Goal: Information Seeking & Learning: Check status

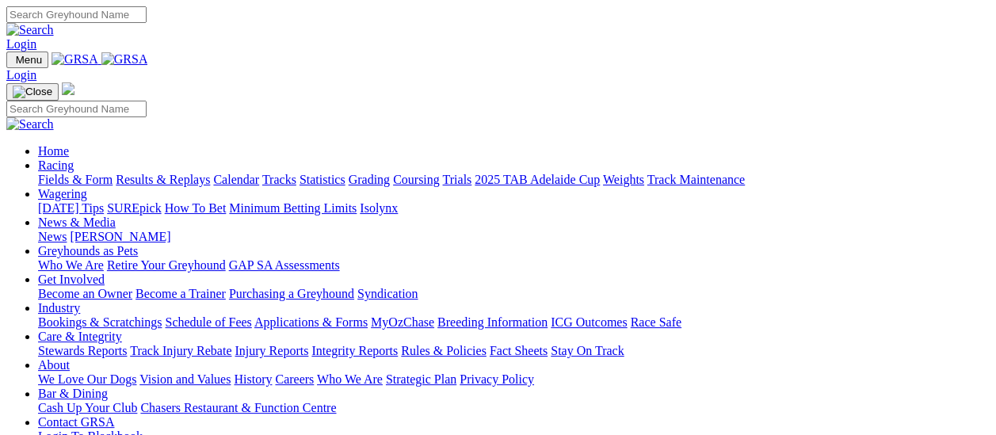
click at [166, 173] on link "Results & Replays" at bounding box center [163, 179] width 94 height 13
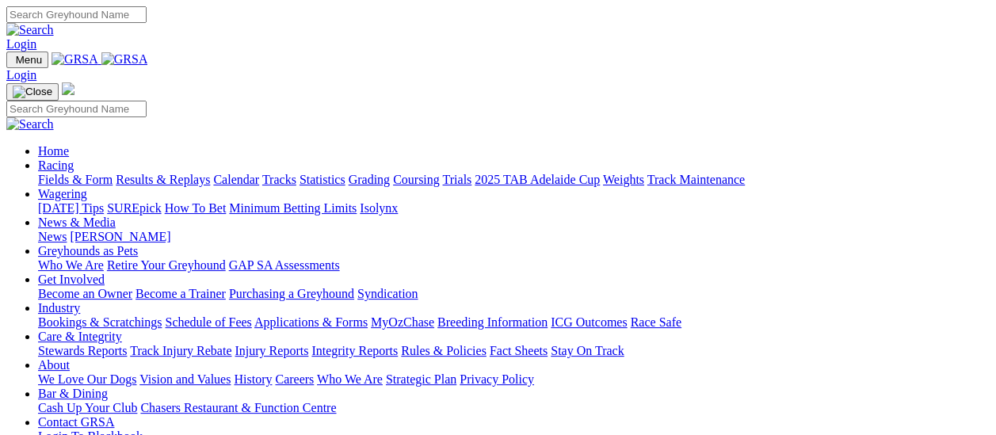
click at [80, 173] on link "Fields & Form" at bounding box center [75, 179] width 74 height 13
click at [91, 173] on link "Fields & Form" at bounding box center [75, 179] width 74 height 13
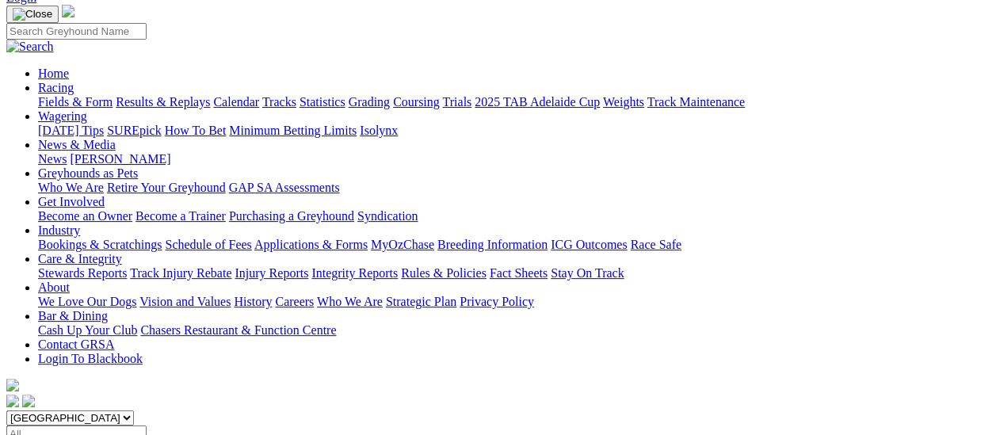
scroll to position [79, 0]
